Goal: Task Accomplishment & Management: Complete application form

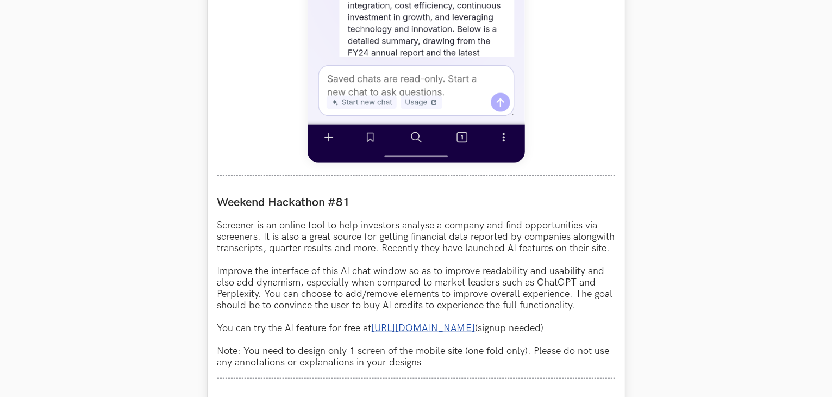
scroll to position [780, 0]
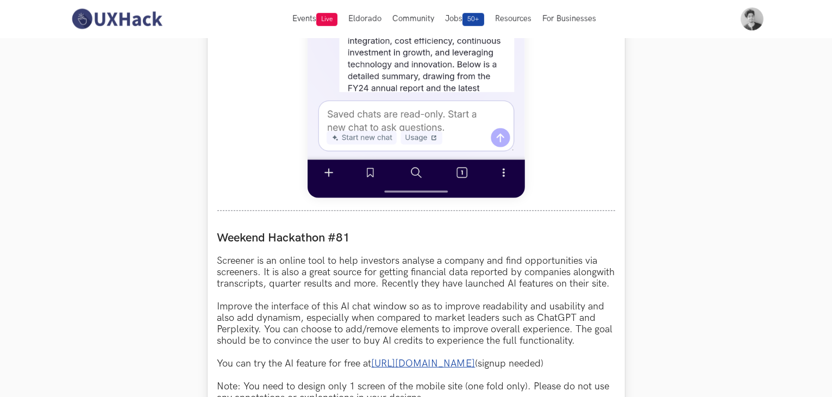
click at [421, 369] on link "[URL][DOMAIN_NAME]" at bounding box center [424, 363] width 104 height 11
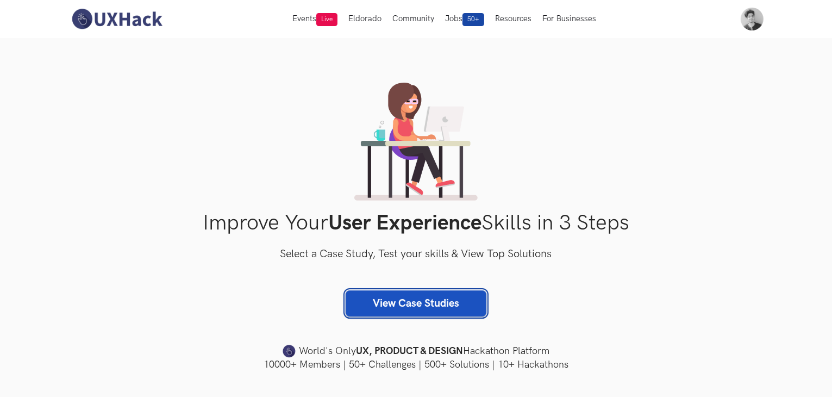
click at [408, 308] on link "View Case Studies" at bounding box center [416, 303] width 141 height 26
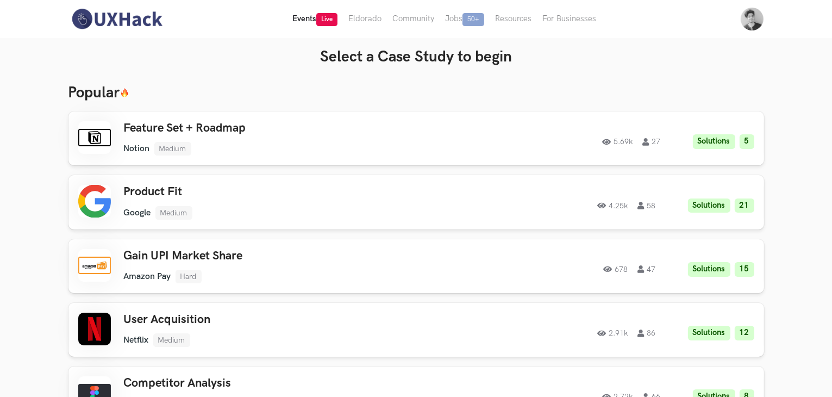
click at [302, 29] on button "Events Live" at bounding box center [315, 19] width 56 height 38
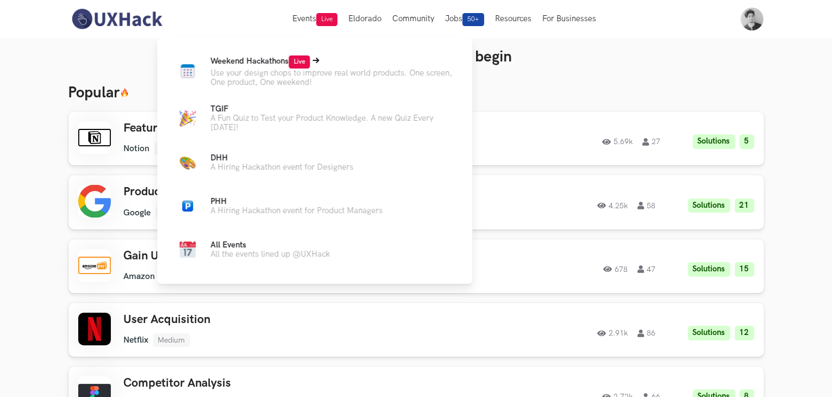
click at [299, 71] on p "Use your design chops to improve real world products. One screen, One product, …" at bounding box center [332, 77] width 244 height 18
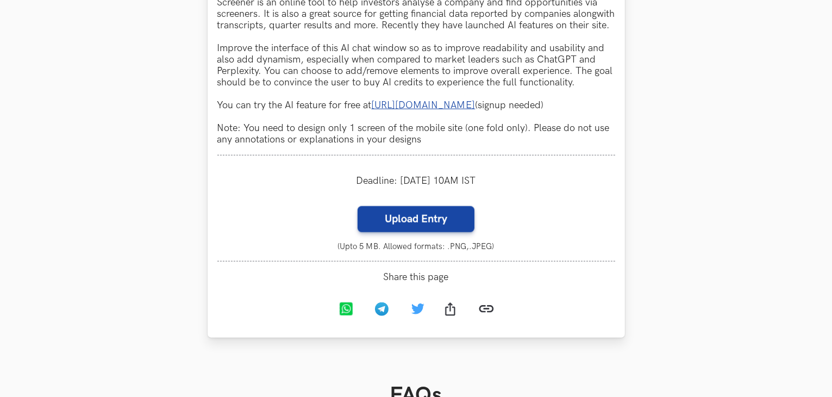
scroll to position [1040, 0]
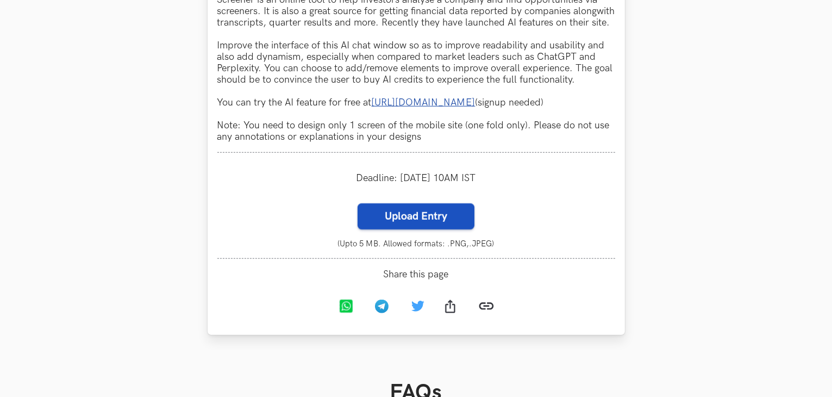
click at [381, 229] on label "Upload Entry" at bounding box center [416, 216] width 117 height 26
click at [358, 203] on input "Upload Entry" at bounding box center [357, 203] width 1 height 1
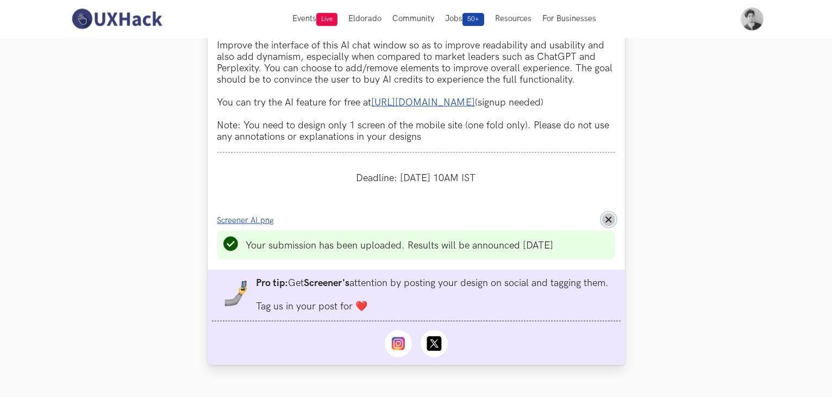
click at [607, 223] on icon "Remove File" at bounding box center [608, 219] width 7 height 7
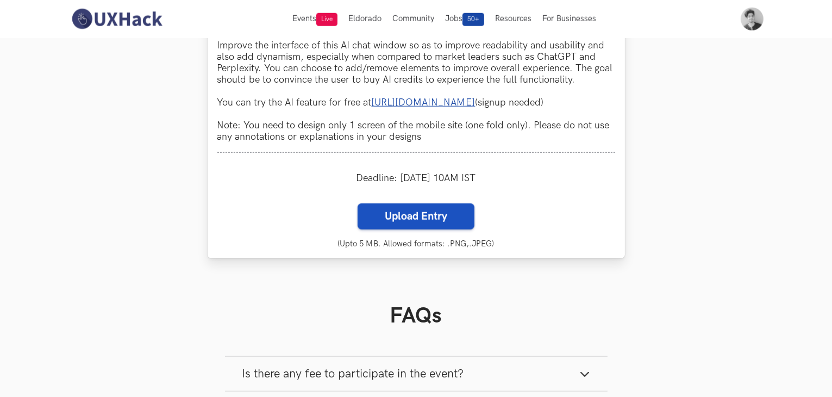
click at [423, 220] on label "Upload Entry" at bounding box center [416, 216] width 117 height 26
click at [358, 203] on input "Upload Entry" at bounding box center [357, 203] width 1 height 1
